Goal: Information Seeking & Learning: Check status

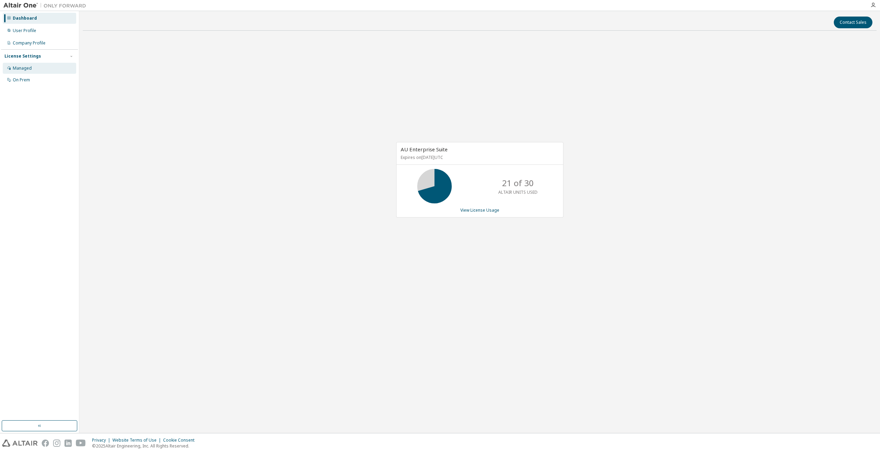
click at [35, 63] on div "Managed" at bounding box center [39, 68] width 73 height 11
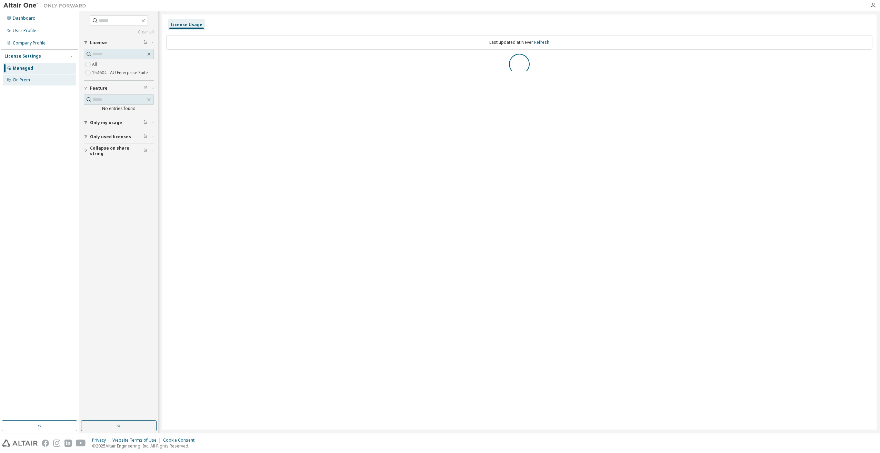
click at [37, 82] on div "On Prem" at bounding box center [39, 79] width 73 height 11
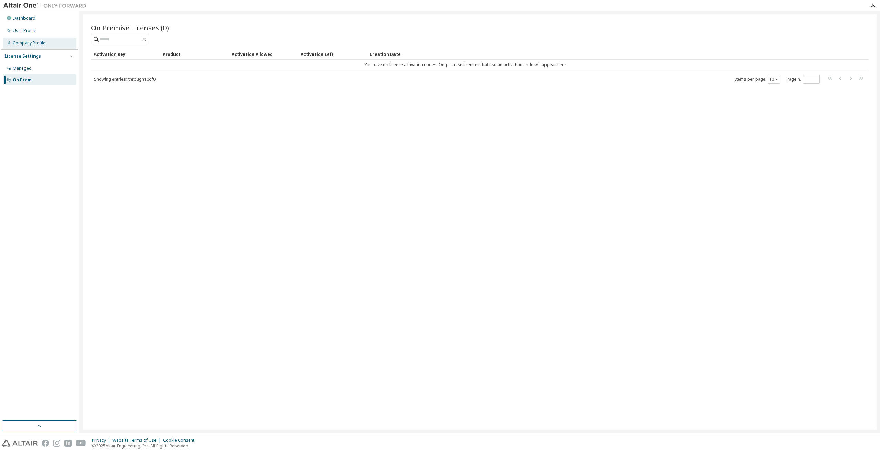
click at [32, 41] on div "Company Profile" at bounding box center [29, 43] width 33 height 6
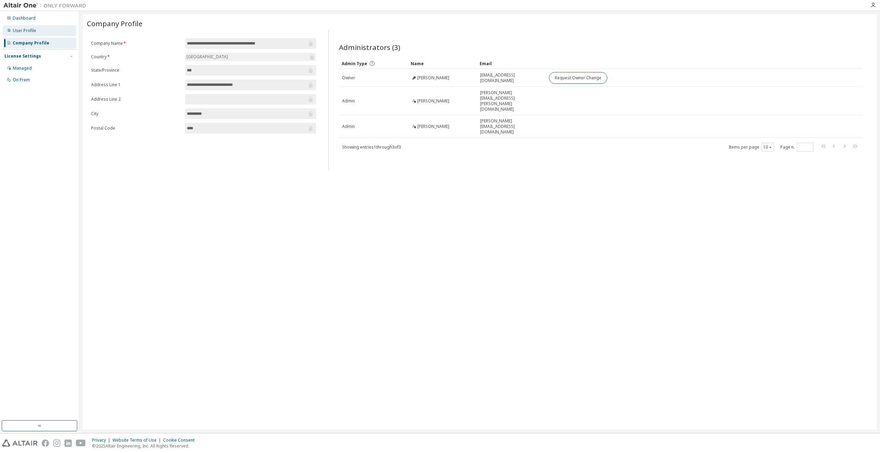
click at [32, 31] on div "User Profile" at bounding box center [24, 31] width 23 height 6
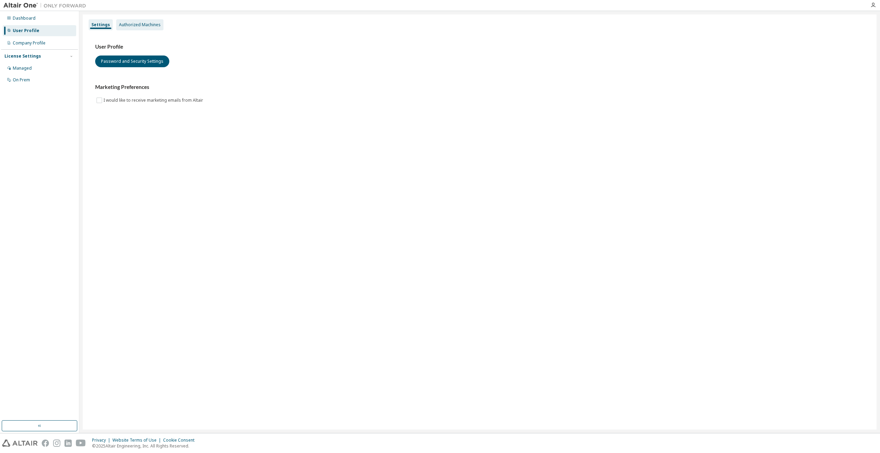
click at [119, 23] on div "Authorized Machines" at bounding box center [140, 25] width 42 height 6
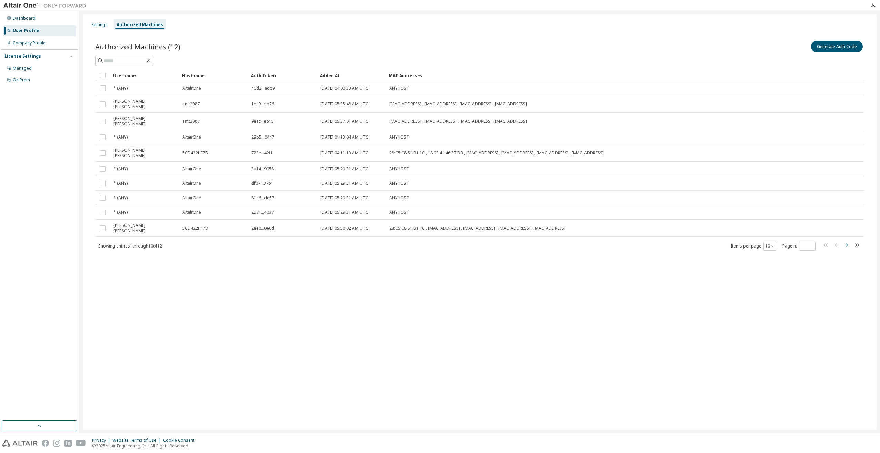
click at [842, 241] on icon "button" at bounding box center [846, 245] width 8 height 8
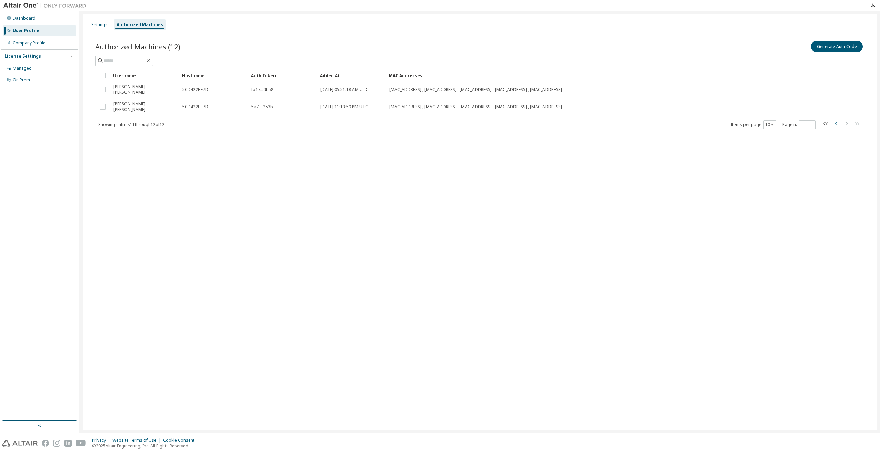
click at [839, 120] on icon "button" at bounding box center [836, 124] width 8 height 8
type input "*"
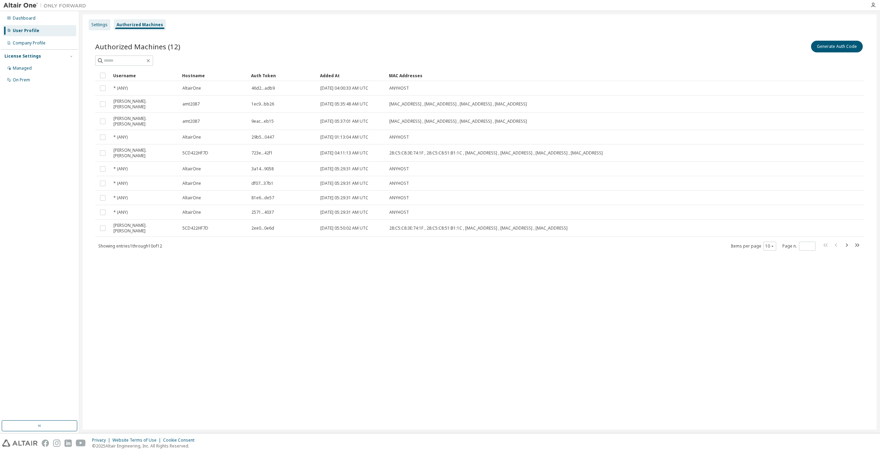
click at [97, 26] on div "Settings" at bounding box center [99, 25] width 16 height 6
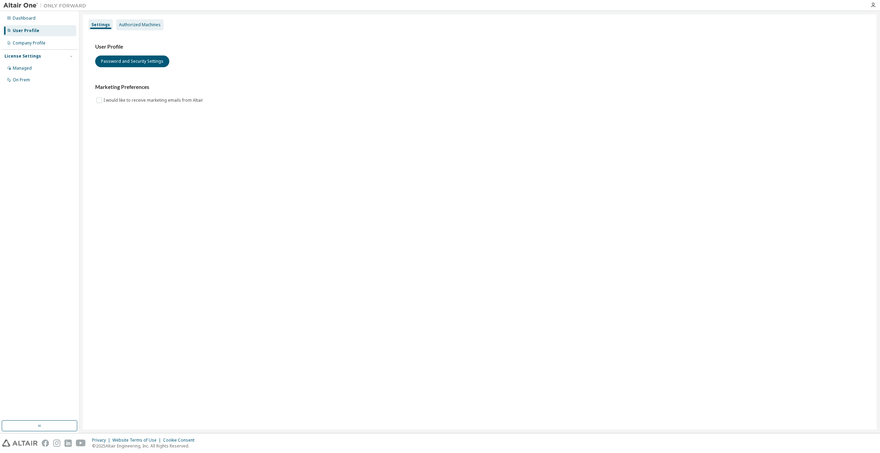
click at [122, 22] on div "Authorized Machines" at bounding box center [140, 25] width 42 height 6
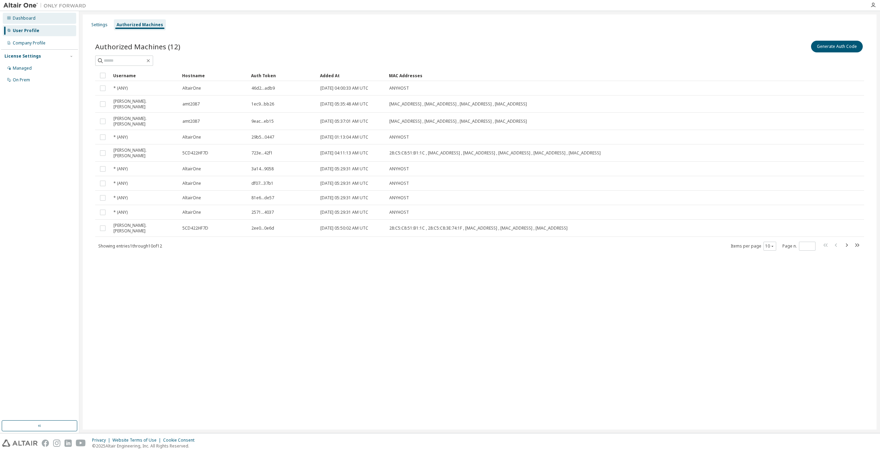
click at [43, 18] on div "Dashboard" at bounding box center [39, 18] width 73 height 11
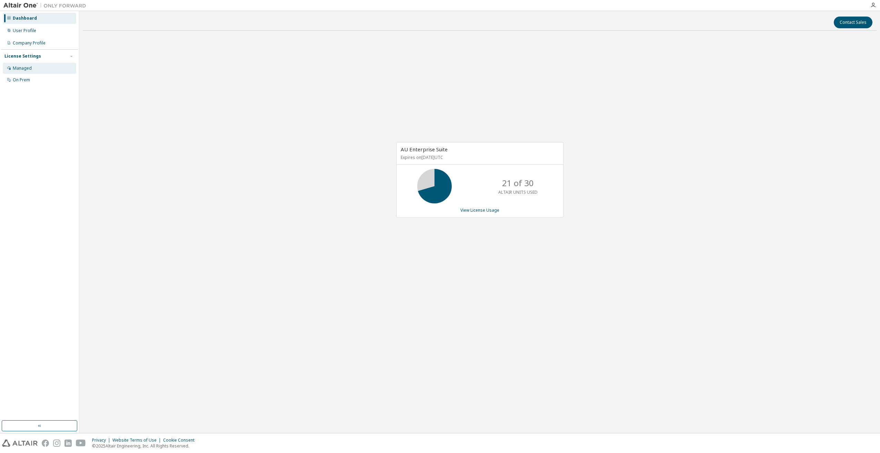
click at [45, 72] on div "Managed" at bounding box center [39, 68] width 73 height 11
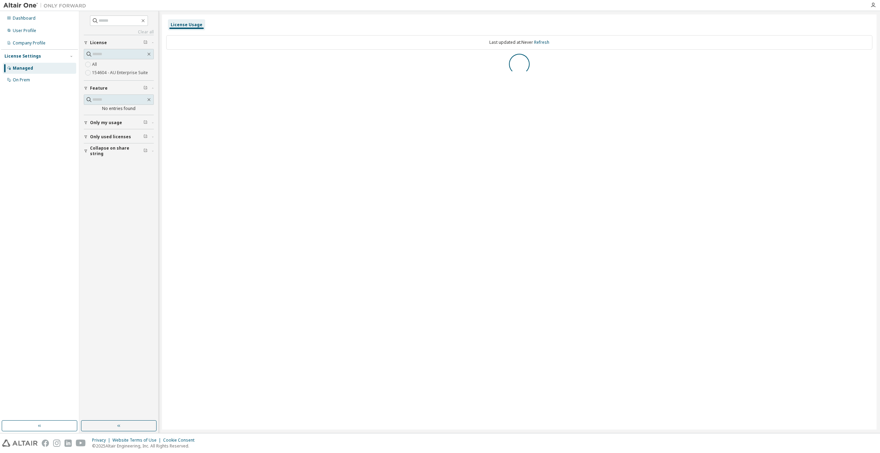
click at [45, 50] on div "License Settings Managed On Prem" at bounding box center [39, 67] width 77 height 37
click at [43, 47] on div "Company Profile" at bounding box center [39, 43] width 73 height 11
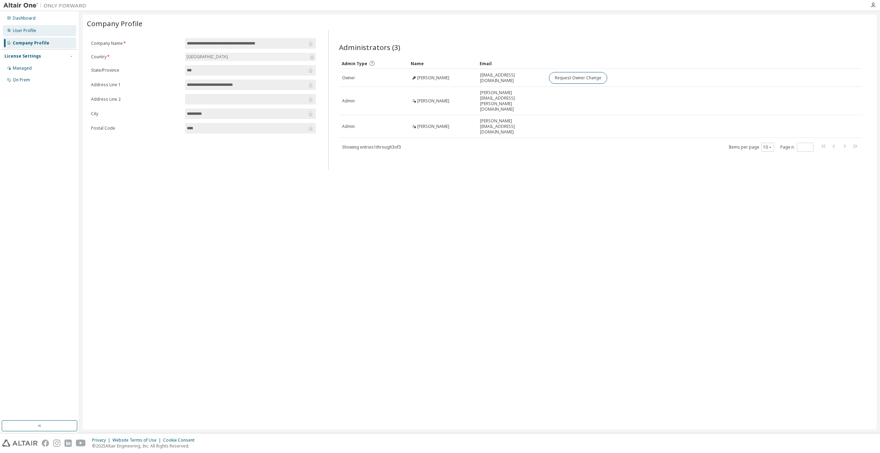
click at [39, 30] on div "User Profile" at bounding box center [39, 30] width 73 height 11
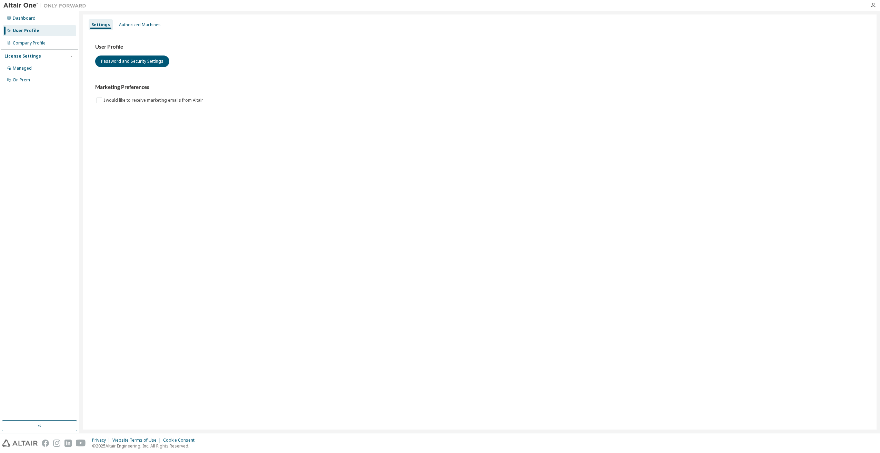
click at [36, 12] on div "Dashboard User Profile Company Profile License Settings Managed On Prem" at bounding box center [39, 222] width 79 height 422
click at [32, 19] on div "Dashboard" at bounding box center [24, 19] width 23 height 6
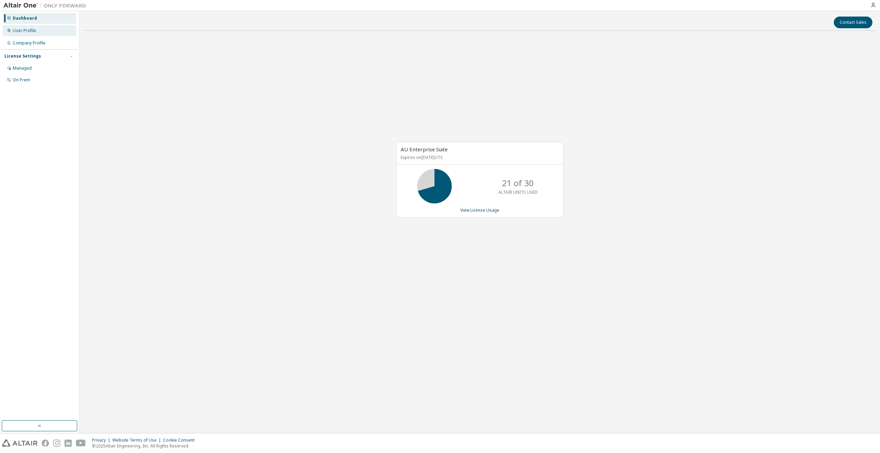
click at [48, 29] on div "User Profile" at bounding box center [39, 30] width 73 height 11
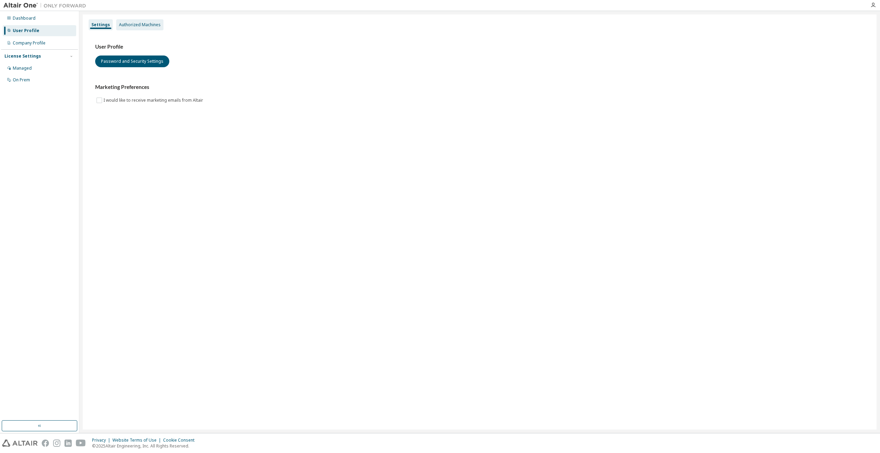
click at [148, 24] on div "Authorized Machines" at bounding box center [140, 25] width 42 height 6
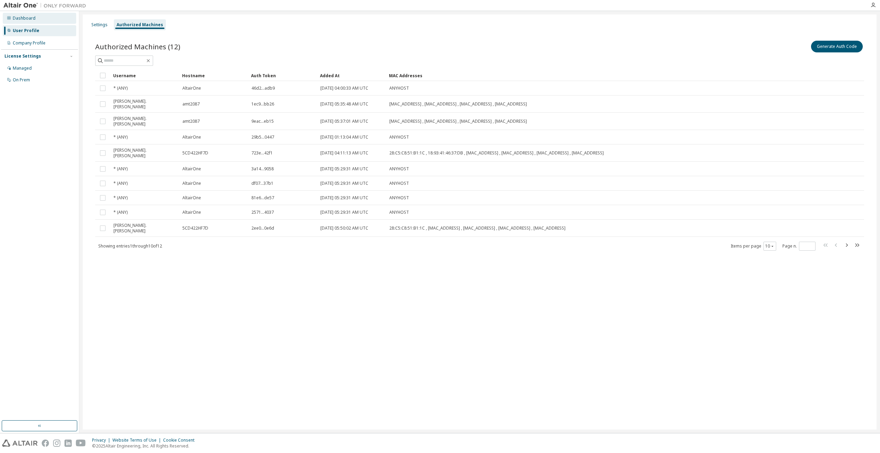
click at [35, 22] on div "Dashboard" at bounding box center [39, 18] width 73 height 11
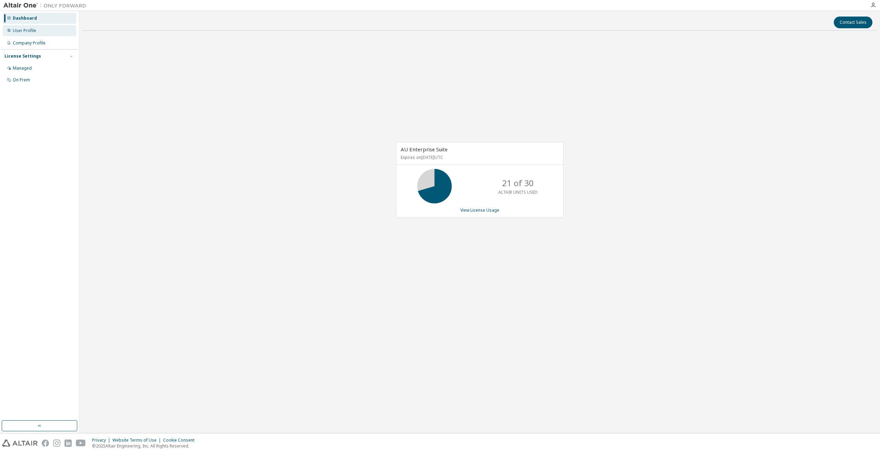
click at [47, 27] on div "User Profile" at bounding box center [39, 30] width 73 height 11
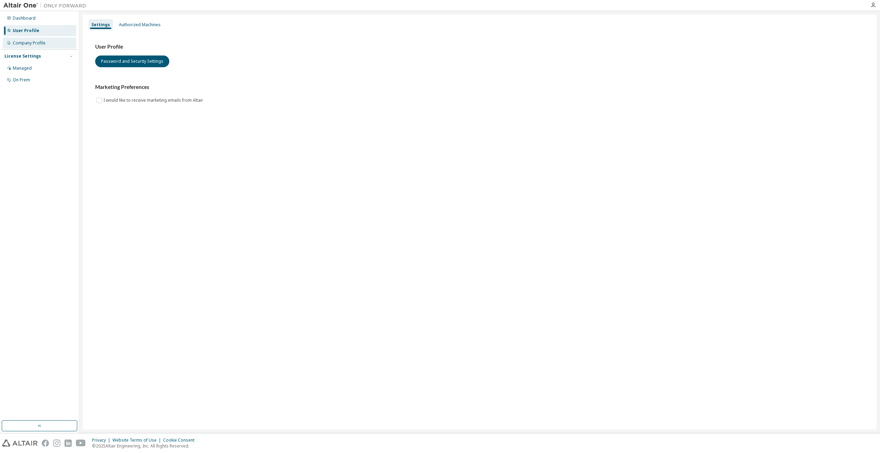
click at [47, 41] on div "Company Profile" at bounding box center [39, 43] width 73 height 11
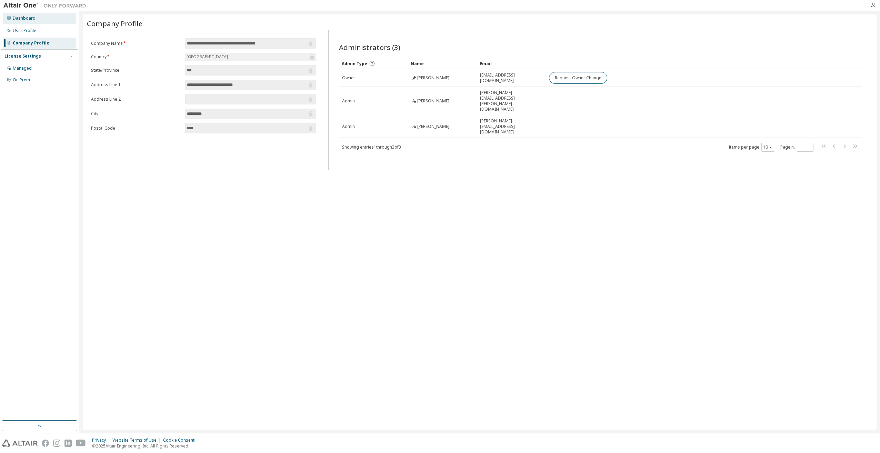
click at [48, 23] on div "Dashboard" at bounding box center [39, 18] width 73 height 11
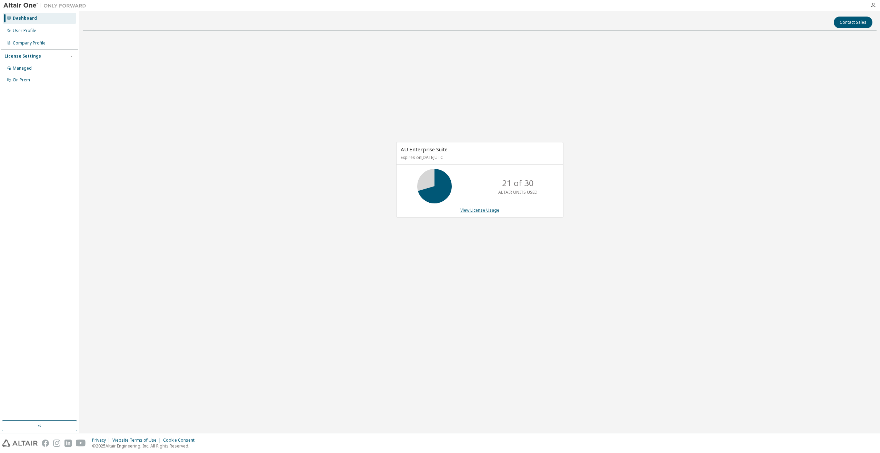
click at [470, 211] on link "View License Usage" at bounding box center [479, 210] width 39 height 6
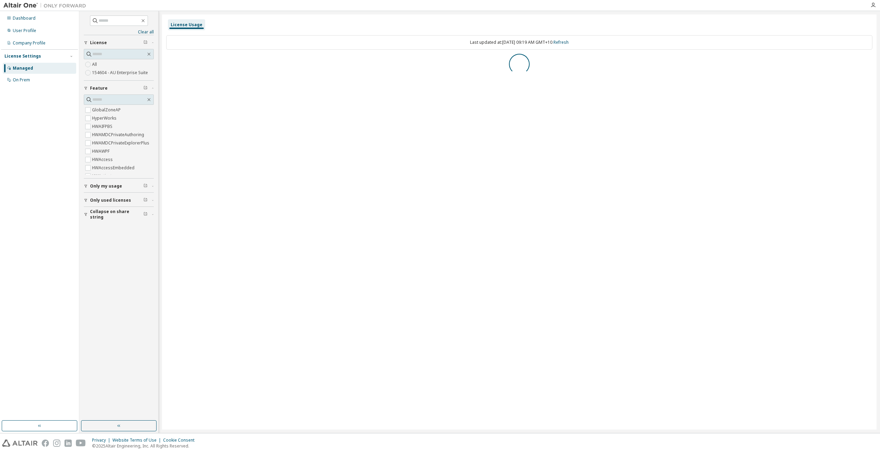
click at [100, 200] on span "Only used licenses" at bounding box center [110, 201] width 41 height 6
click at [91, 199] on span "Only used licenses" at bounding box center [110, 201] width 41 height 6
click at [169, 61] on icon "button" at bounding box center [168, 62] width 4 height 4
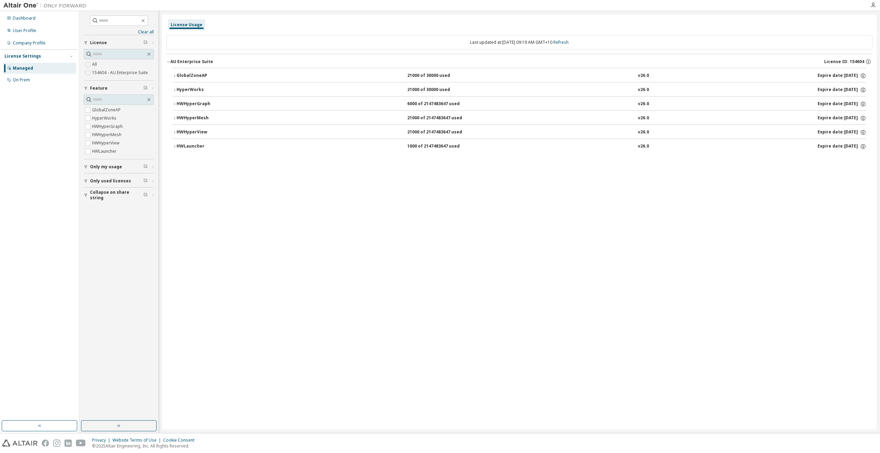
click at [188, 75] on div "GlobalZoneAP" at bounding box center [207, 76] width 62 height 6
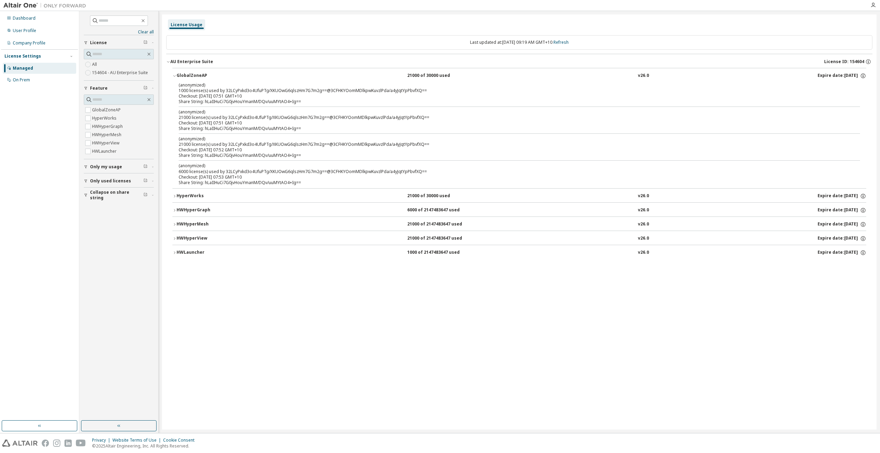
click at [188, 75] on div "GlobalZoneAP" at bounding box center [207, 76] width 62 height 6
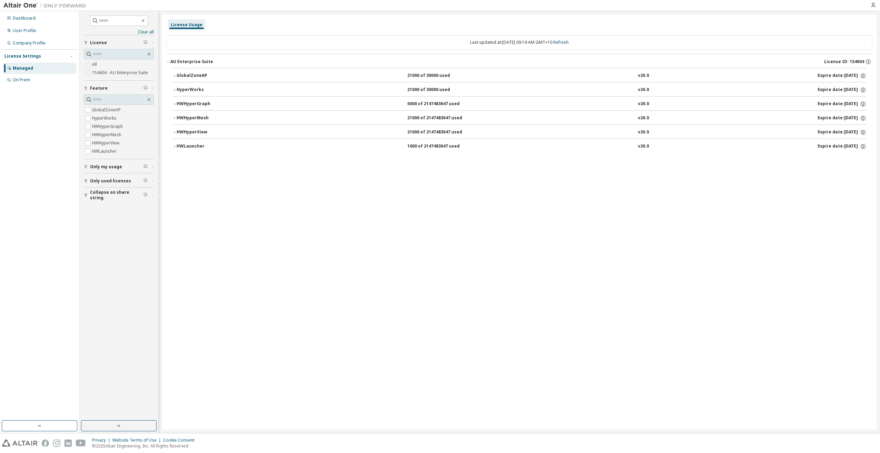
click at [199, 148] on div "HWLauncher" at bounding box center [207, 146] width 62 height 6
click at [195, 129] on div "HWHyperView" at bounding box center [207, 132] width 62 height 6
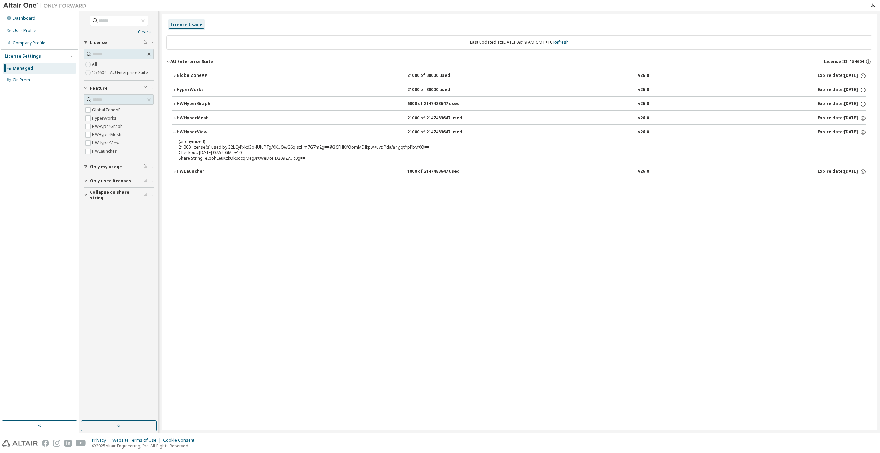
click at [195, 129] on div "HWHyperView" at bounding box center [207, 132] width 62 height 6
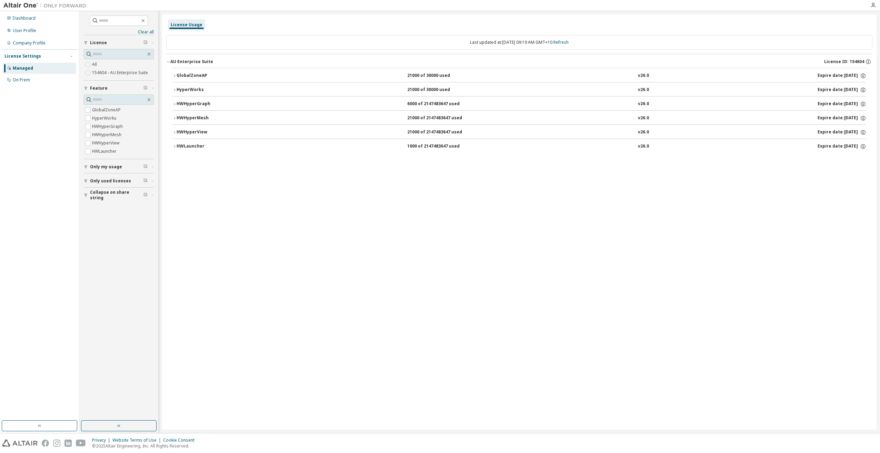
click at [195, 117] on div "HWHyperMesh" at bounding box center [207, 118] width 62 height 6
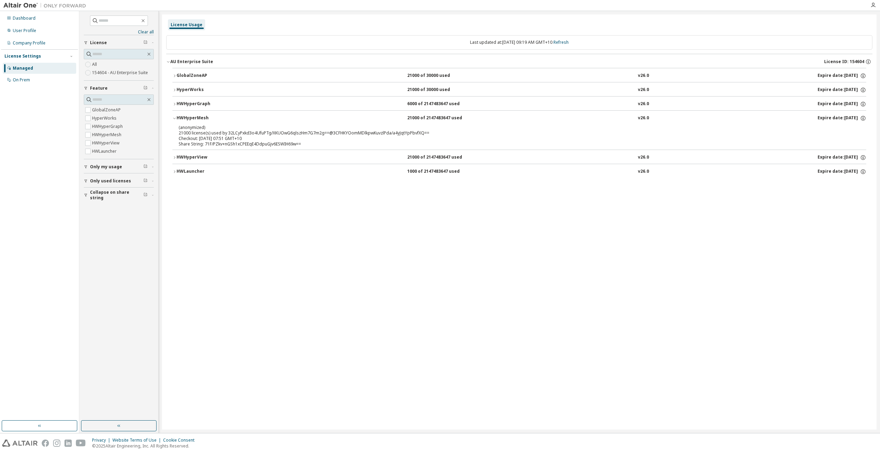
click at [195, 117] on div "HWHyperMesh" at bounding box center [207, 118] width 62 height 6
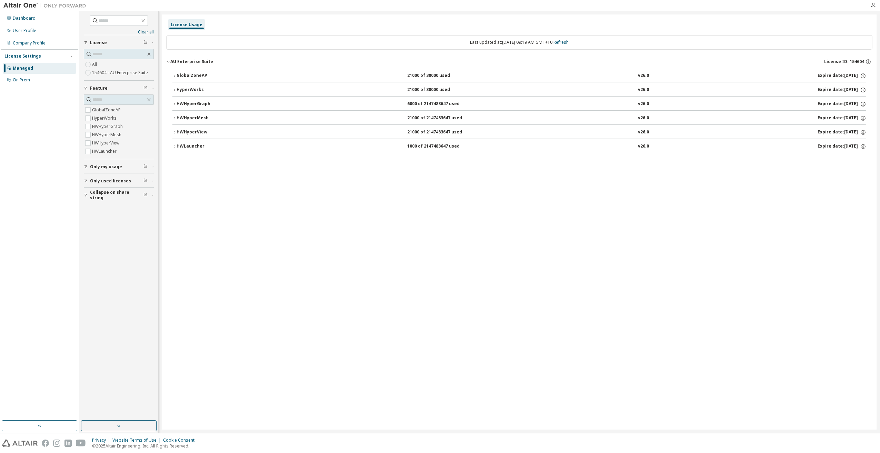
click at [200, 91] on div "HyperWorks" at bounding box center [207, 90] width 62 height 6
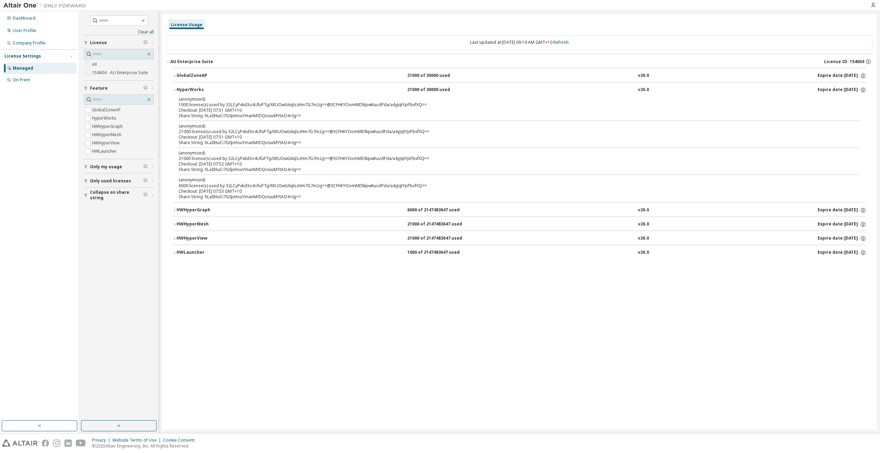
click at [200, 91] on div "HyperWorks" at bounding box center [207, 90] width 62 height 6
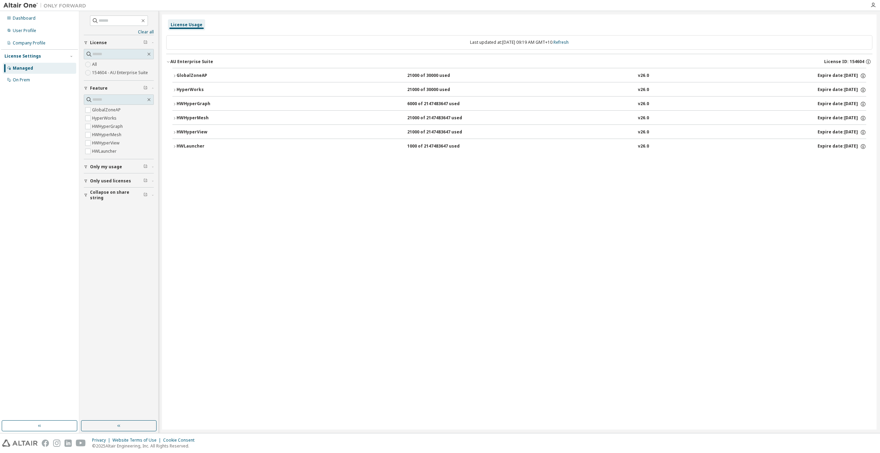
click at [193, 71] on button "GlobalZoneAP 21000 of 30000 used v26.0 Expire date: [DATE]" at bounding box center [519, 75] width 694 height 15
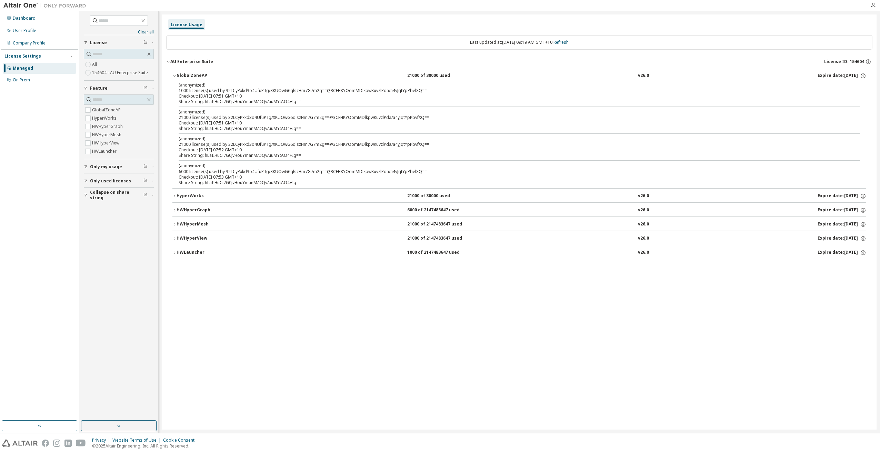
click at [193, 71] on button "GlobalZoneAP 21000 of 30000 used v26.0 Expire date: [DATE]" at bounding box center [519, 75] width 694 height 15
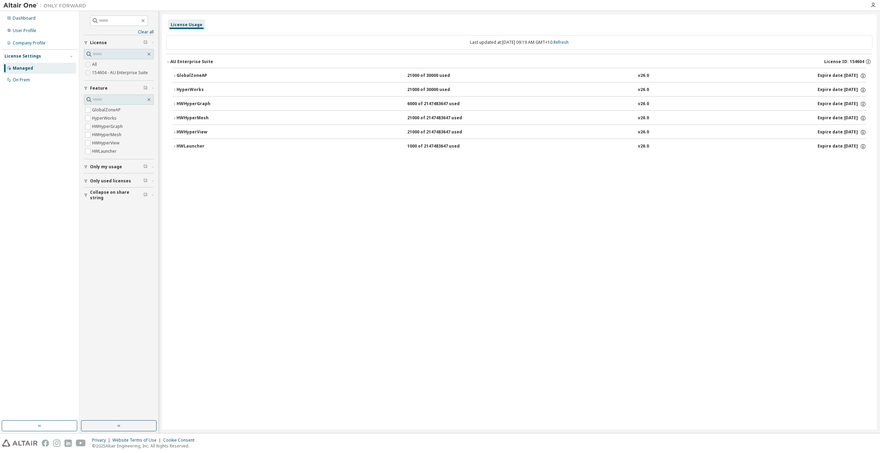
click at [193, 149] on div "HWLauncher" at bounding box center [207, 146] width 62 height 6
click at [193, 148] on div "HWLauncher" at bounding box center [207, 146] width 62 height 6
click at [193, 133] on div "HWHyperView" at bounding box center [207, 132] width 62 height 6
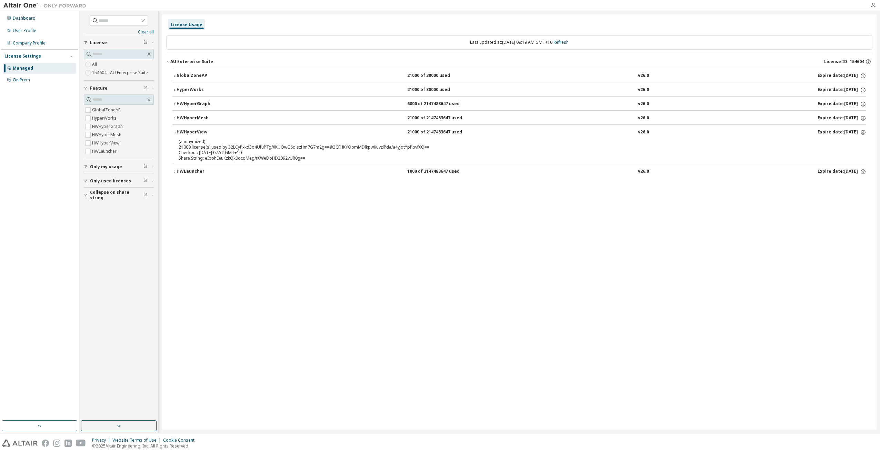
click at [193, 133] on div "HWHyperView" at bounding box center [207, 132] width 62 height 6
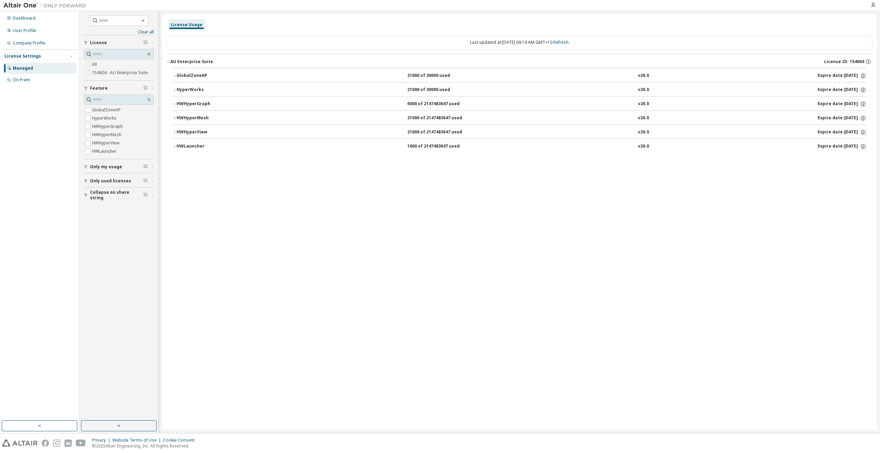
click at [193, 120] on div "HWHyperMesh" at bounding box center [207, 118] width 62 height 6
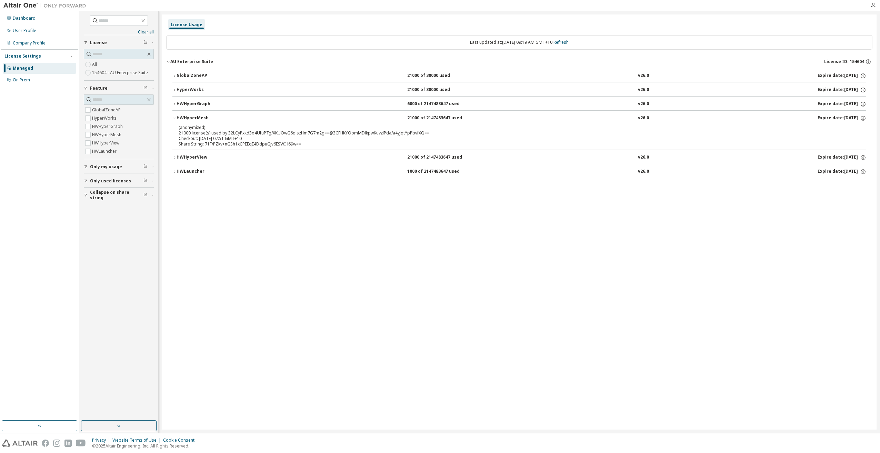
click at [193, 118] on div "HWHyperMesh" at bounding box center [207, 118] width 62 height 6
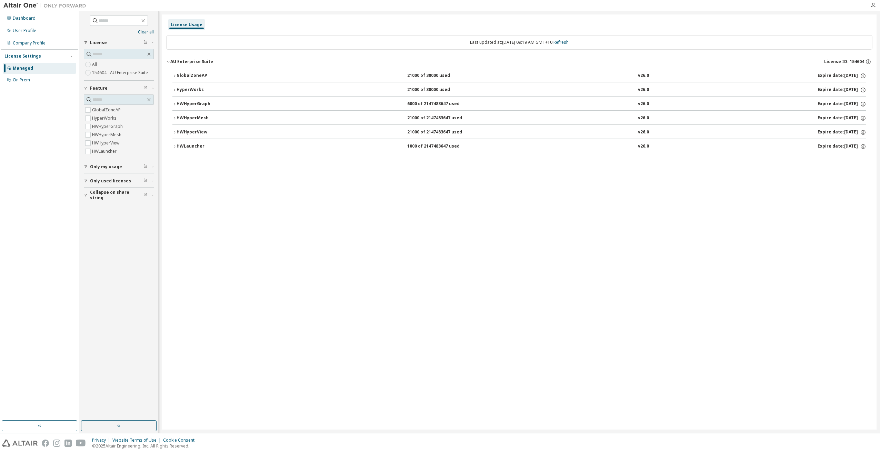
click at [196, 103] on div "HWHyperGraph" at bounding box center [207, 104] width 62 height 6
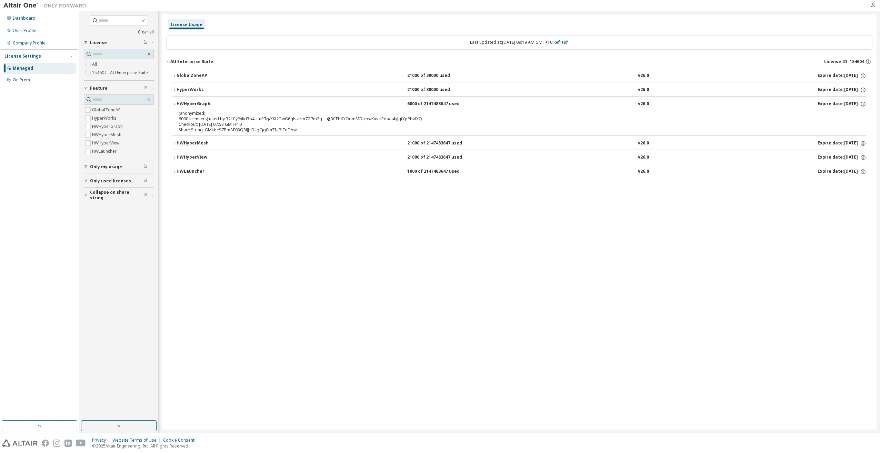
click at [196, 103] on div "HWHyperGraph" at bounding box center [207, 104] width 62 height 6
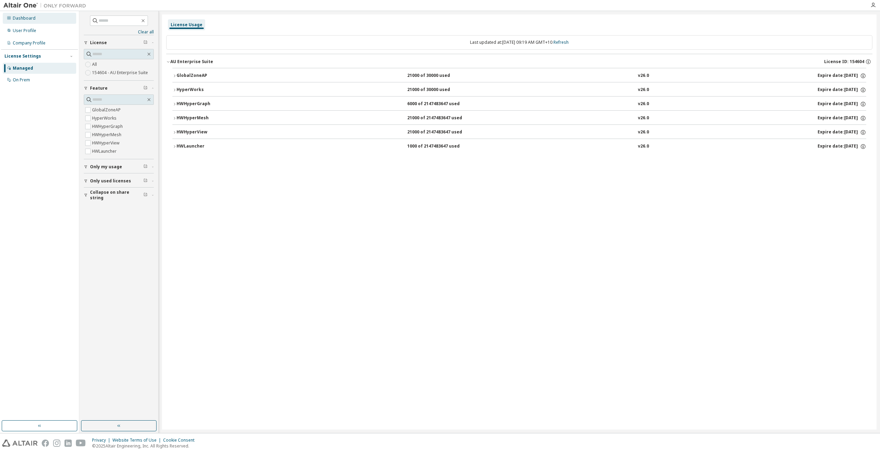
click at [54, 21] on div "Dashboard" at bounding box center [39, 18] width 73 height 11
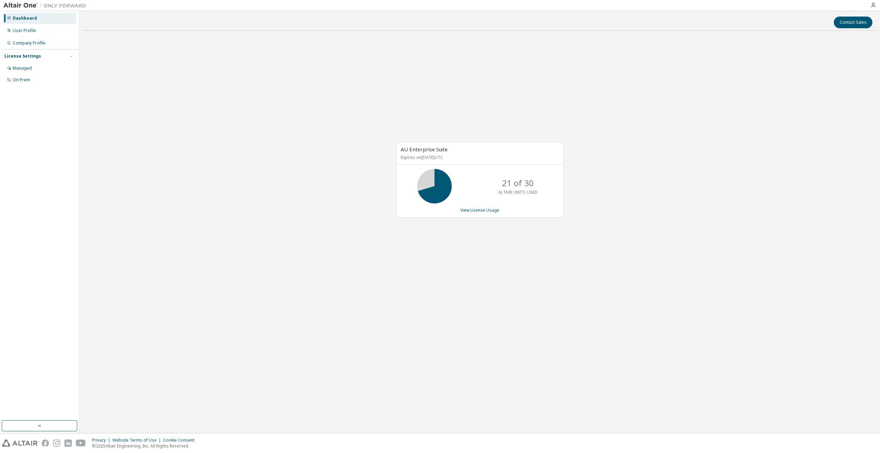
click at [16, 6] on img at bounding box center [46, 5] width 86 height 7
click at [472, 279] on div "AU Enterprise Suite Expires on [DATE] UTC 21 of 30 ALTAIR UNITS USED View Licen…" at bounding box center [480, 183] width 794 height 294
click at [306, 183] on div "AU Enterprise Suite Expires on [DATE] UTC 21 of 30 ALTAIR UNITS USED View Licen…" at bounding box center [480, 183] width 794 height 294
click at [481, 209] on link "View License Usage" at bounding box center [479, 210] width 39 height 6
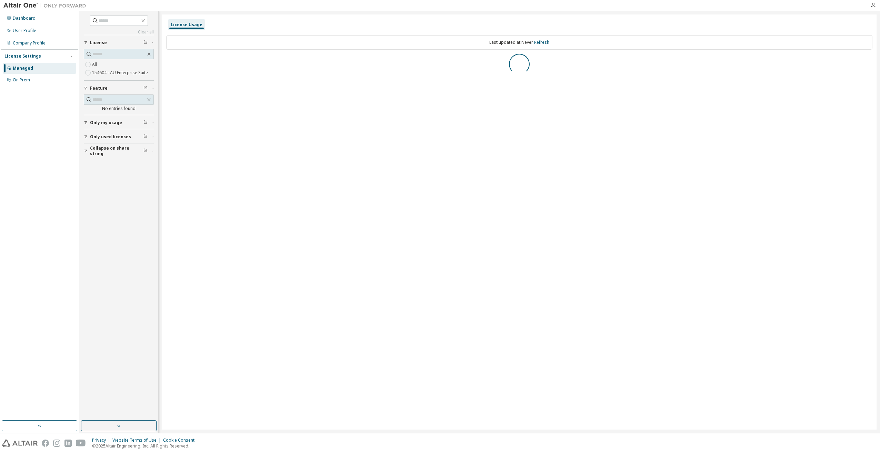
click at [115, 74] on label "154604 - AU Enterprise Suite" at bounding box center [120, 73] width 57 height 8
click at [174, 59] on div "AU Enterprise Suite" at bounding box center [191, 62] width 43 height 6
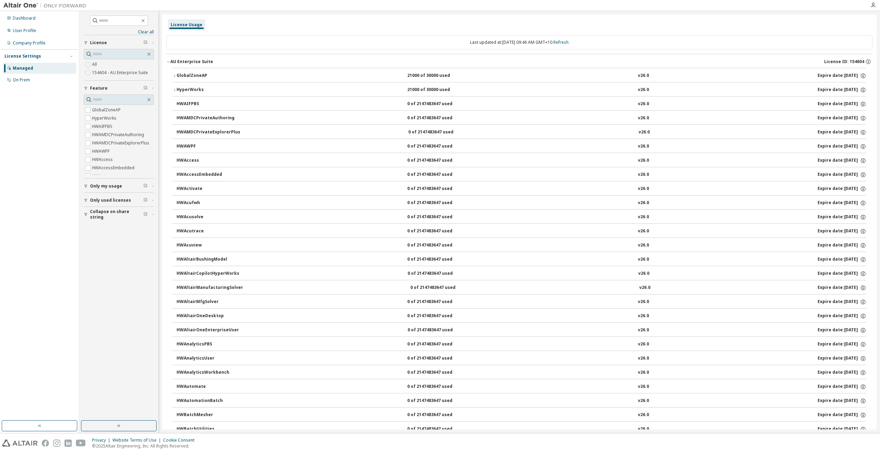
click at [194, 74] on div "GlobalZoneAP" at bounding box center [207, 76] width 62 height 6
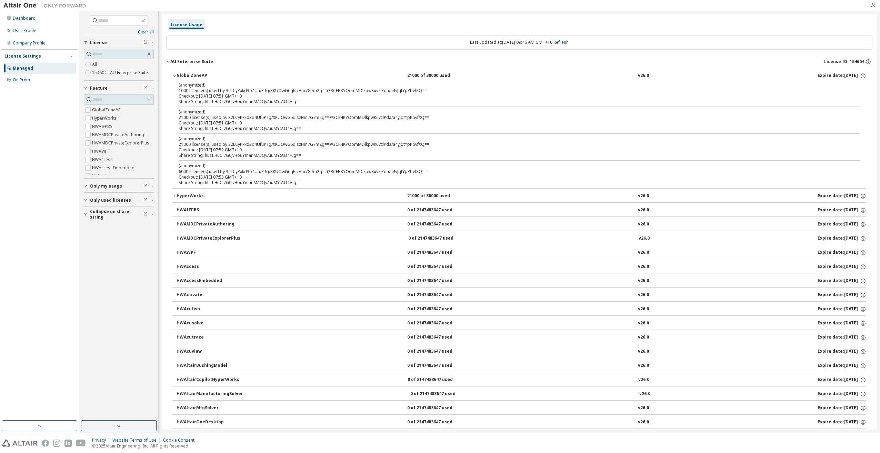
click at [202, 192] on button "HyperWorks 21000 of 30000 used v26.0 Expire date: [DATE]" at bounding box center [519, 196] width 694 height 15
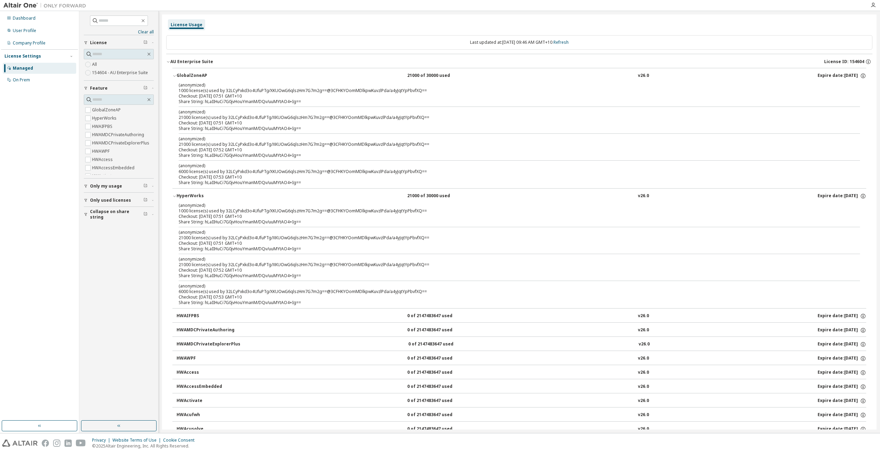
click at [112, 190] on button "Only my usage" at bounding box center [119, 186] width 70 height 15
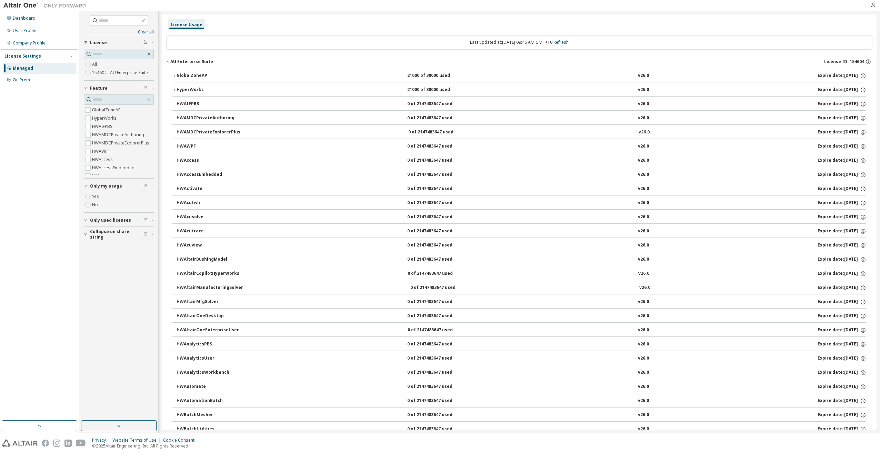
click at [94, 218] on span "Only used licenses" at bounding box center [110, 221] width 41 height 6
click at [27, 21] on div "Dashboard" at bounding box center [39, 18] width 73 height 11
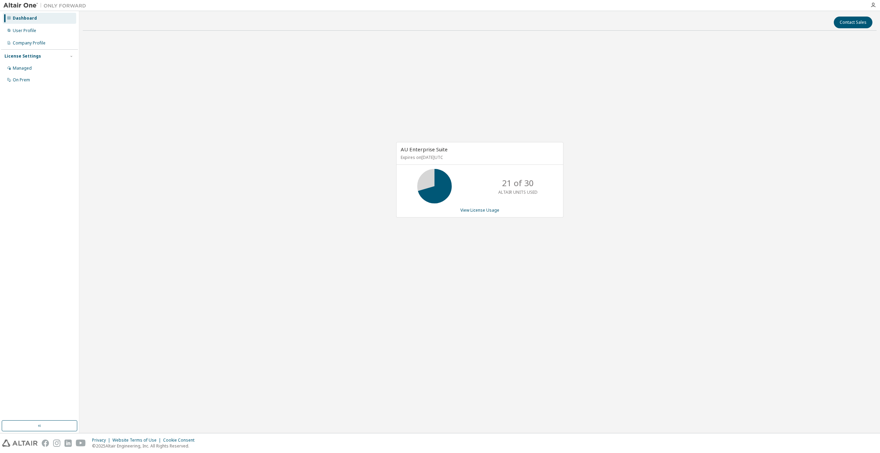
click at [356, 242] on div "AU Enterprise Suite Expires on [DATE] UTC 21 of 30 ALTAIR UNITS USED View Licen…" at bounding box center [480, 183] width 794 height 294
click at [32, 65] on div "Managed" at bounding box center [39, 68] width 73 height 11
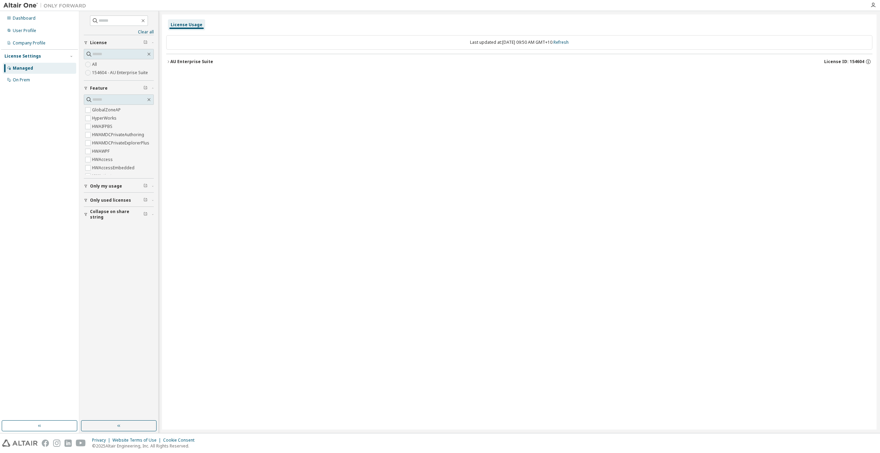
click at [174, 57] on button "AU Enterprise Suite License ID: 154604" at bounding box center [519, 61] width 706 height 15
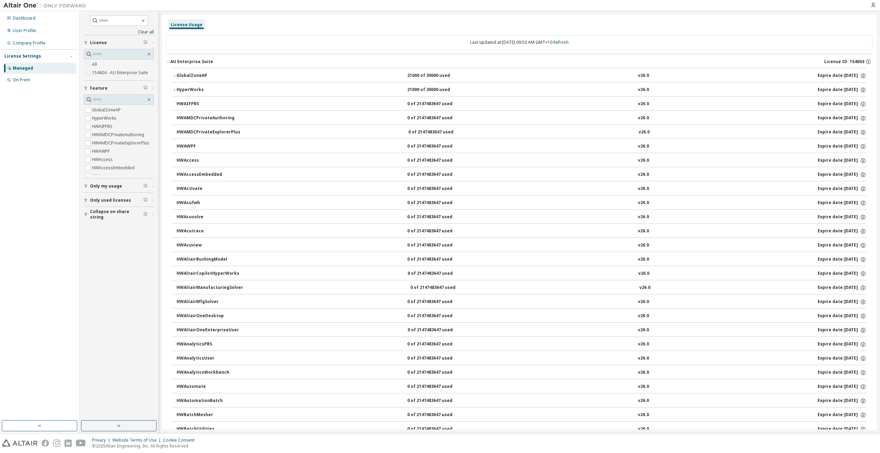
click at [175, 79] on button "GlobalZoneAP 21000 of 30000 used v26.0 Expire date: [DATE]" at bounding box center [519, 75] width 694 height 15
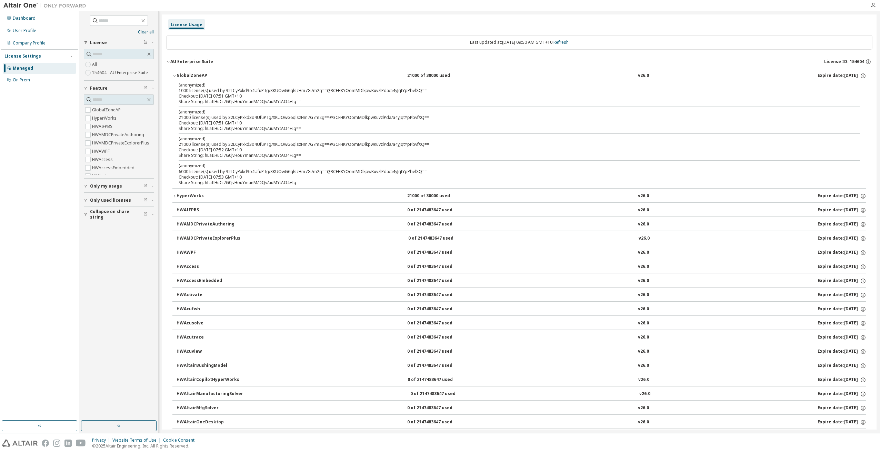
click at [173, 193] on button "HyperWorks 21000 of 30000 used v26.0 Expire date: [DATE]" at bounding box center [519, 196] width 694 height 15
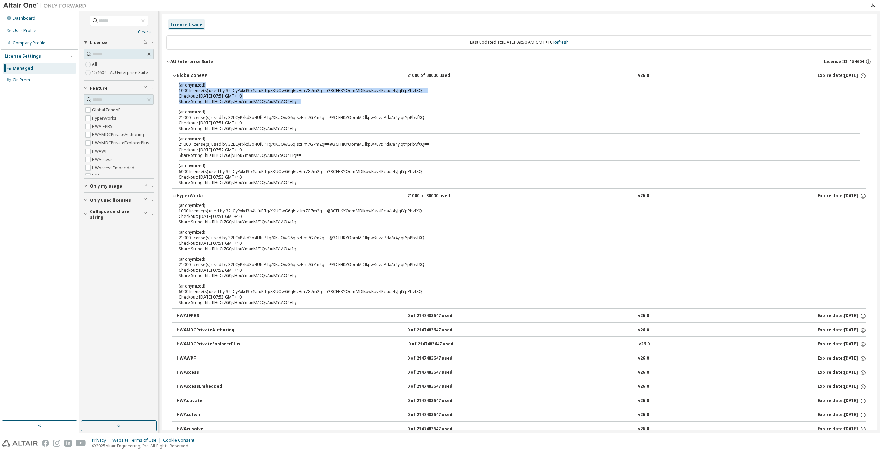
drag, startPoint x: 179, startPoint y: 84, endPoint x: 303, endPoint y: 100, distance: 125.8
click at [303, 100] on div "(anonymized) 1000 license(s) used by 32LCyPxkd3o4UfuPTg/XKUOwG6qlszHm7G7m2g==@3…" at bounding box center [511, 93] width 665 height 22
copy div "(anonymized) 1000 license(s) used by 32LCyPxkd3o4UfuPTg/XKUOwG6qlszHm7G7m2g==@3…"
